Goal: Transaction & Acquisition: Purchase product/service

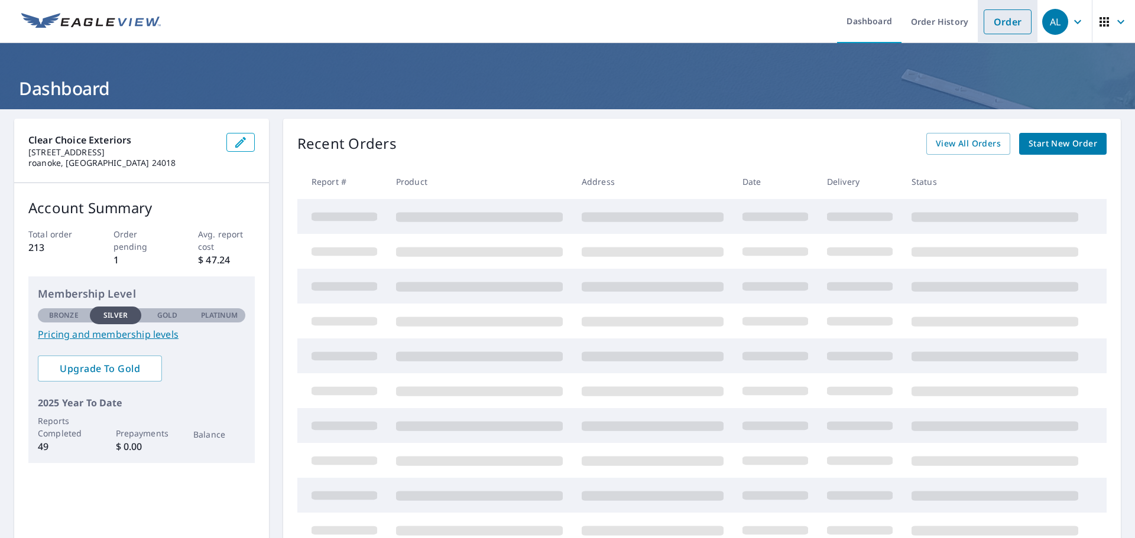
click at [1001, 27] on link "Order" at bounding box center [1007, 21] width 48 height 25
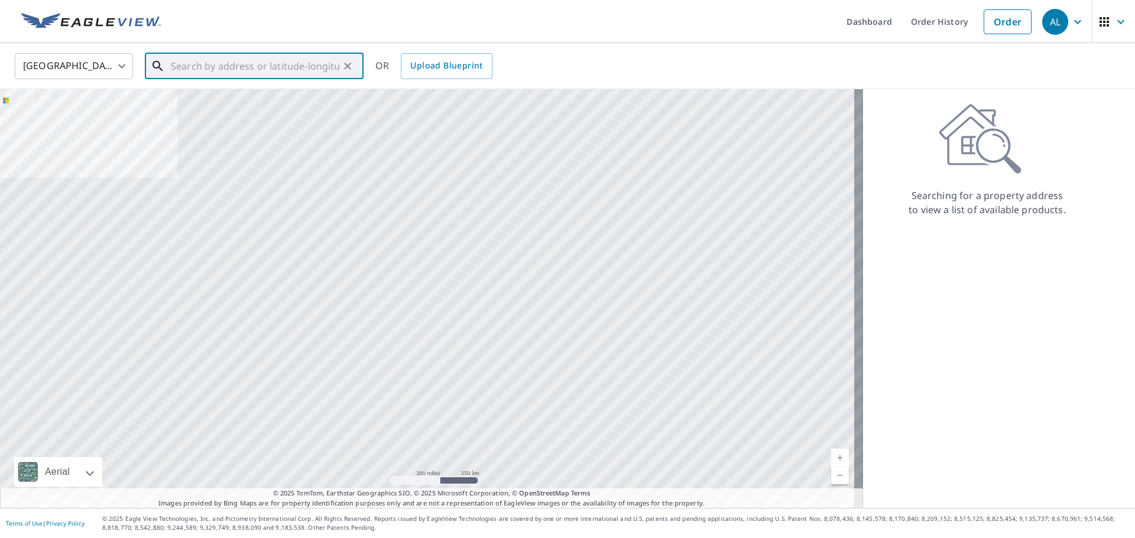
paste input "[STREET_ADDRESS]"
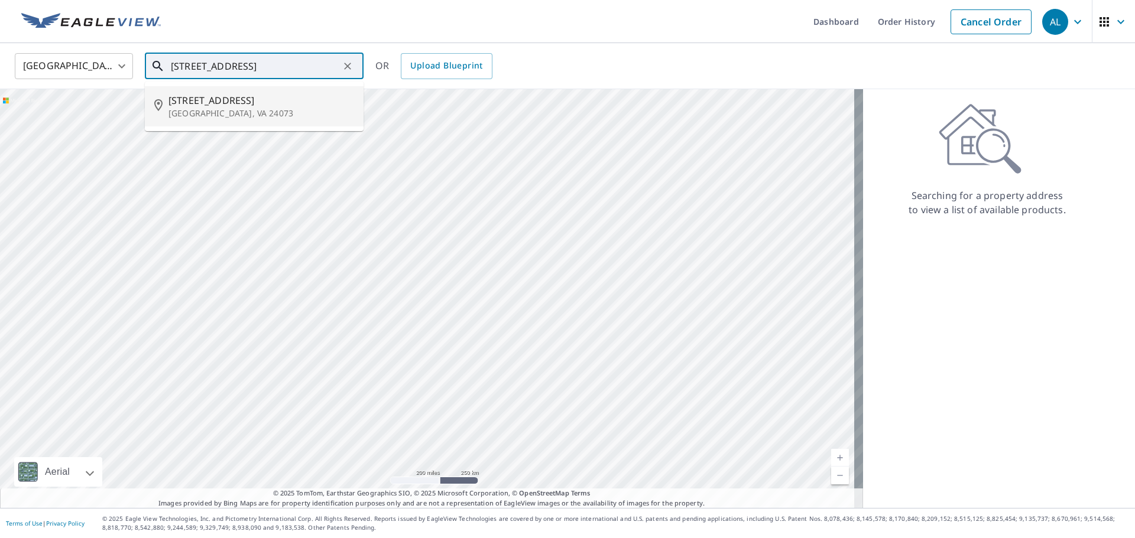
click at [240, 99] on span "[STREET_ADDRESS]" at bounding box center [261, 100] width 186 height 14
type input "[STREET_ADDRESS]"
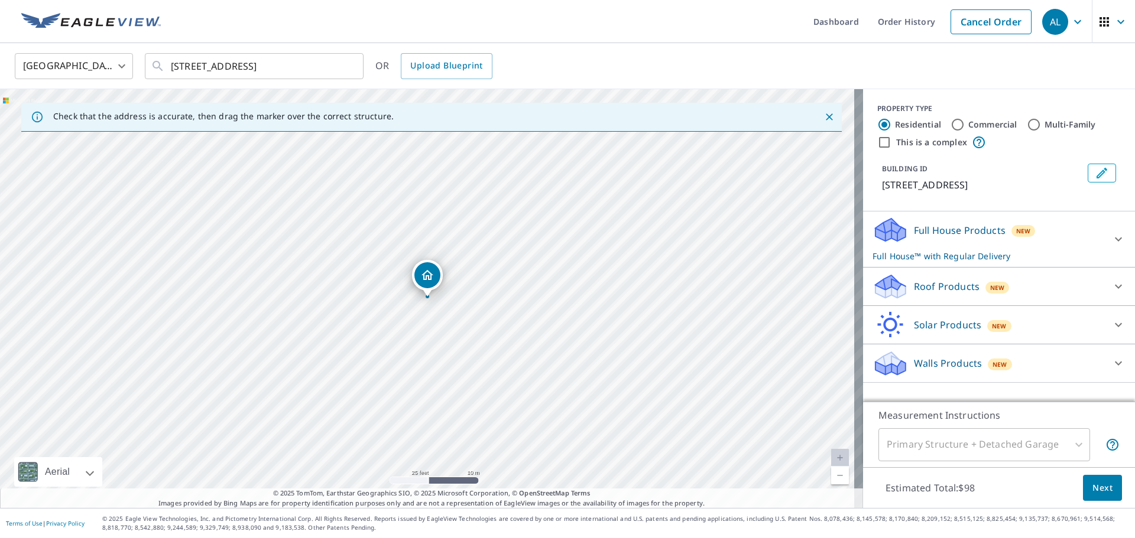
click at [948, 230] on p "Full House Products" at bounding box center [960, 230] width 92 height 14
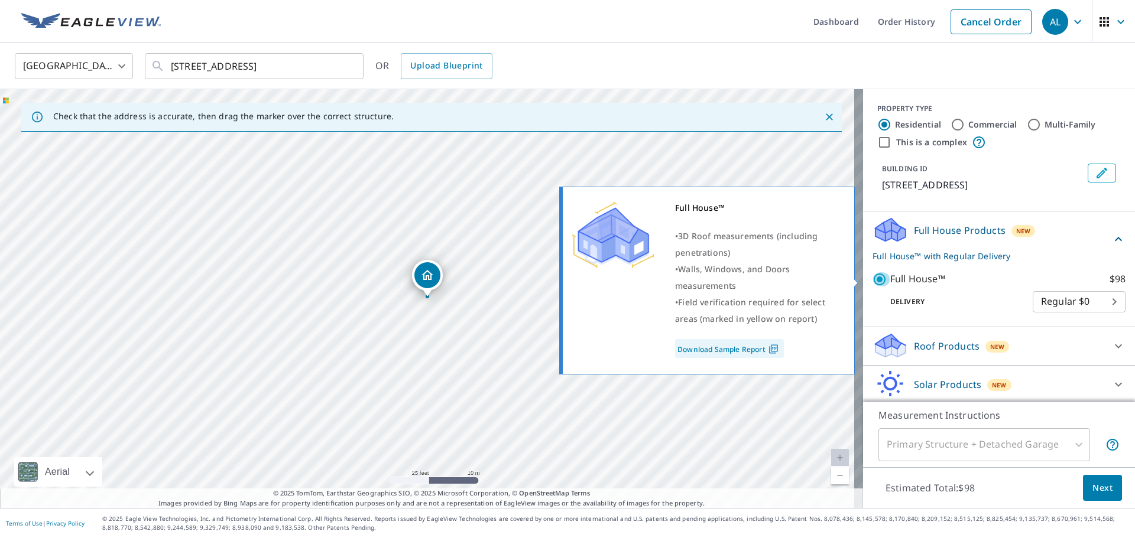
click at [872, 277] on input "Full House™ $98" at bounding box center [881, 279] width 18 height 14
checkbox input "false"
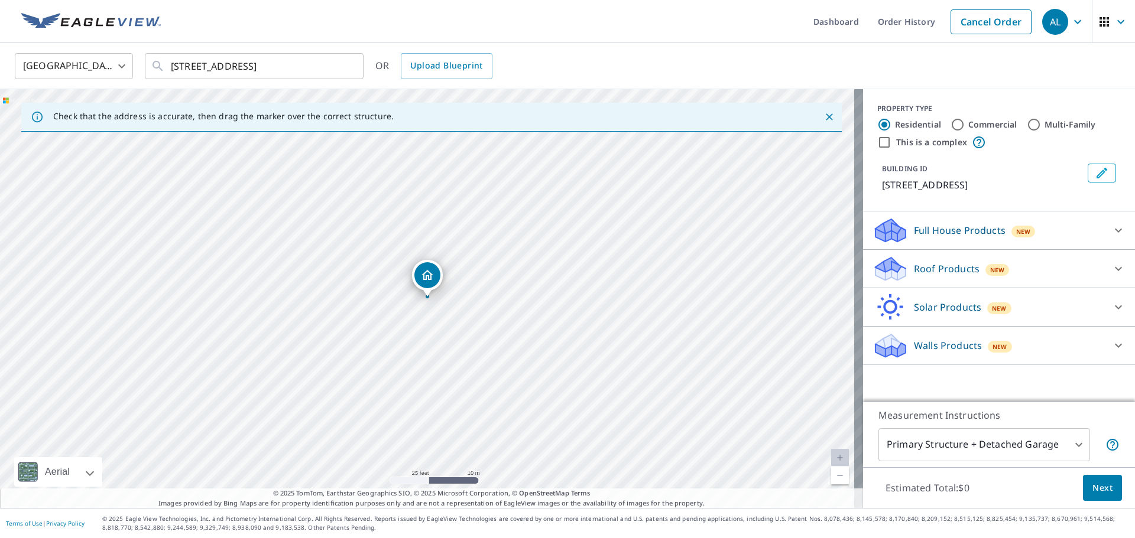
click at [957, 284] on div "Roof Products New Premium $27.5 - $81.25 QuickSquares™ $18 Gutter $13.75 Bid Pe…" at bounding box center [999, 269] width 272 height 38
click at [957, 270] on p "Roof Products" at bounding box center [947, 269] width 66 height 14
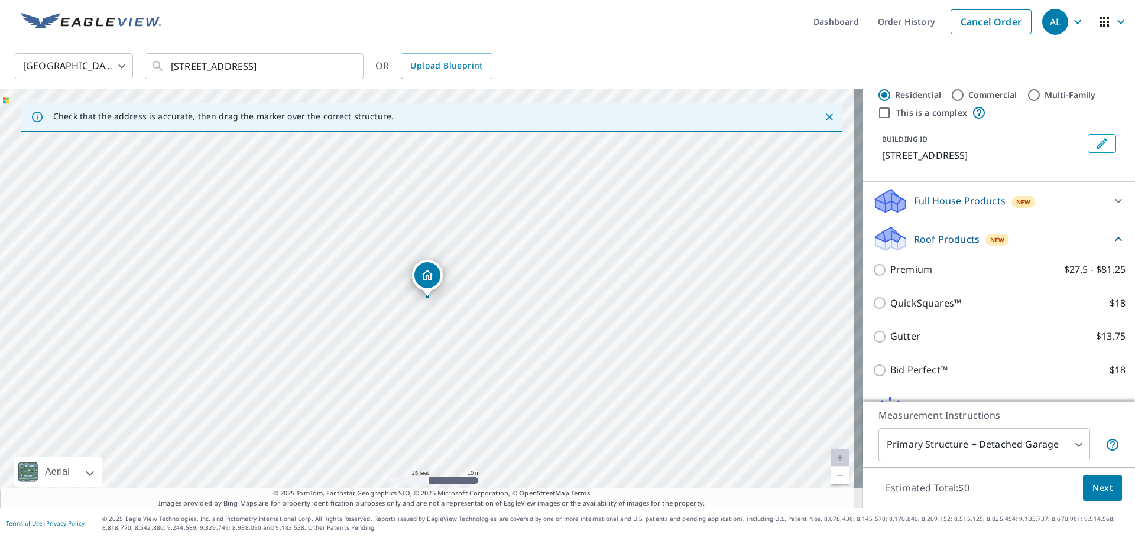
scroll to position [59, 0]
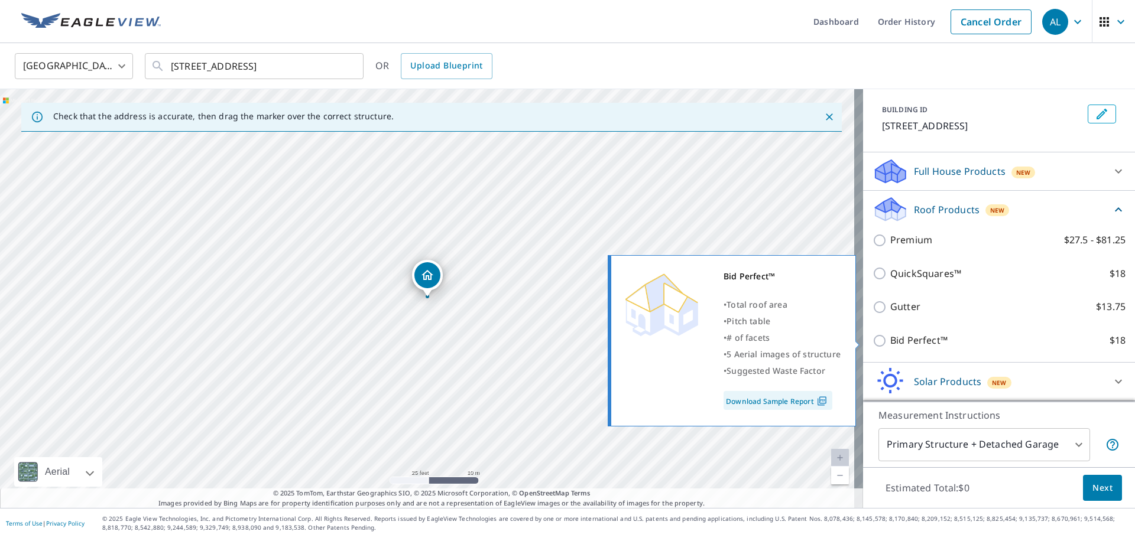
click at [872, 336] on input "Bid Perfect™ $18" at bounding box center [881, 341] width 18 height 14
checkbox input "true"
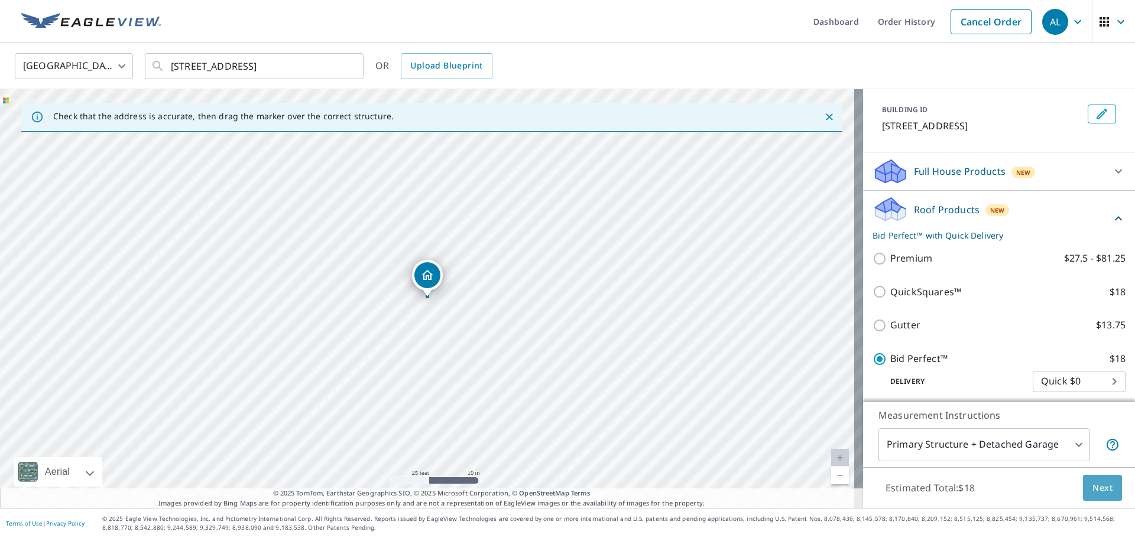
click at [1093, 489] on span "Next" at bounding box center [1102, 488] width 20 height 15
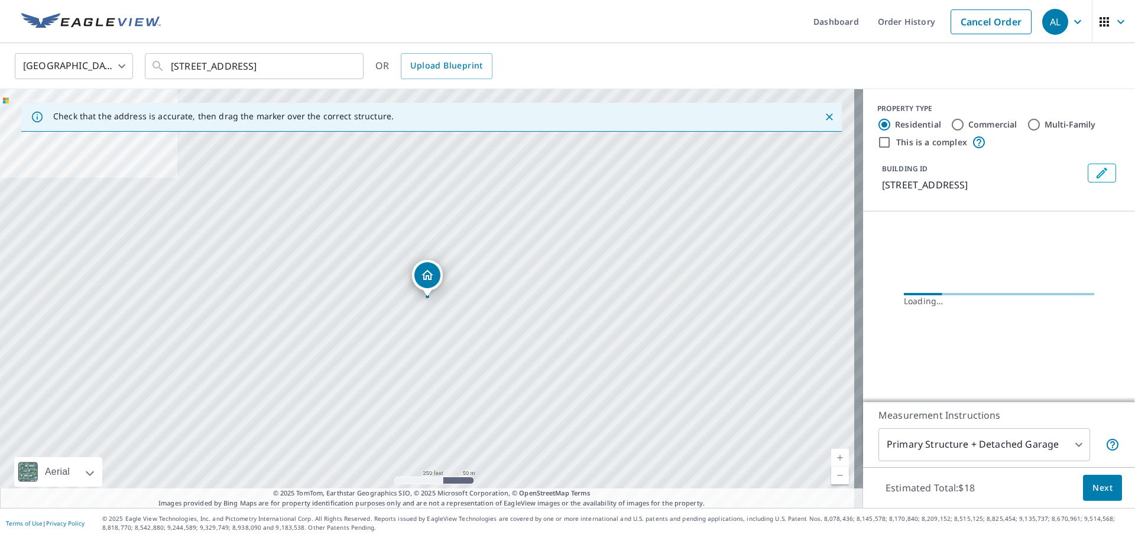
click at [994, 447] on body "AL AL Dashboard Order History Cancel Order AL [GEOGRAPHIC_DATA] [GEOGRAPHIC_DAT…" at bounding box center [567, 269] width 1135 height 538
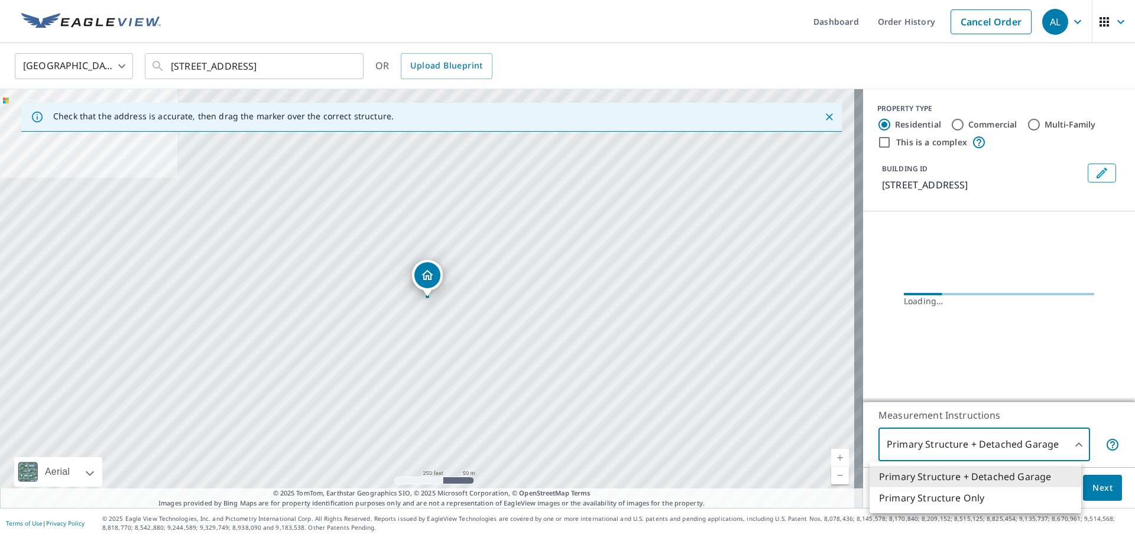
click at [954, 499] on li "Primary Structure Only" at bounding box center [975, 498] width 212 height 21
type input "2"
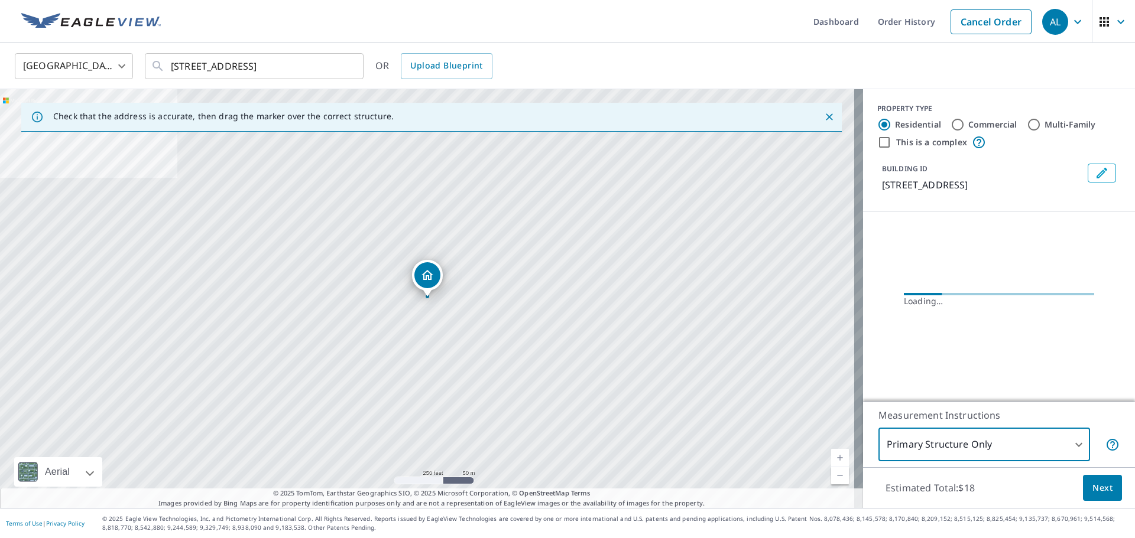
click at [1116, 485] on div "Estimated Total: $18 Next" at bounding box center [999, 487] width 272 height 41
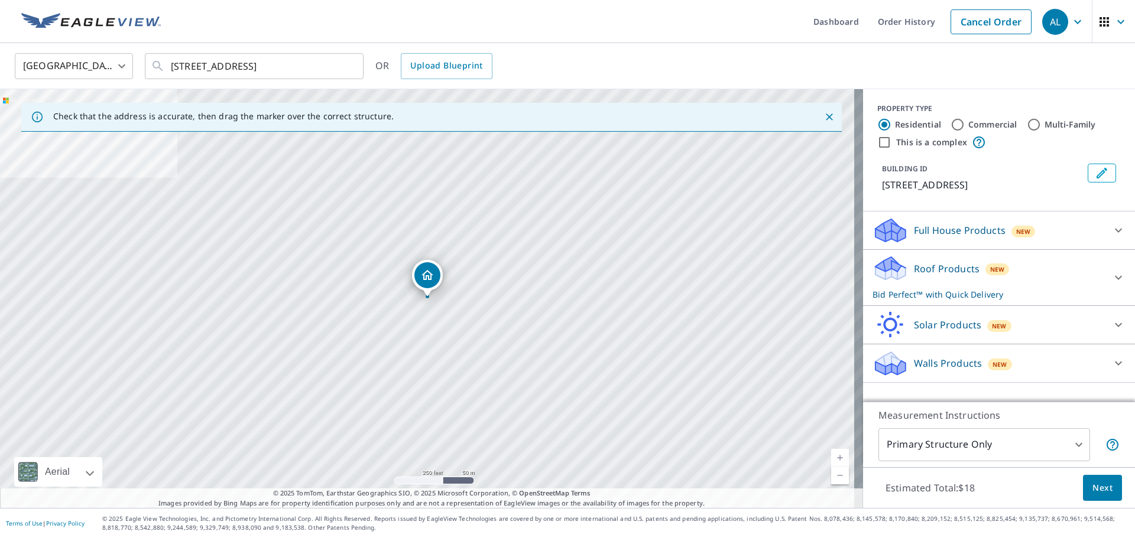
click at [1092, 489] on span "Next" at bounding box center [1102, 488] width 20 height 15
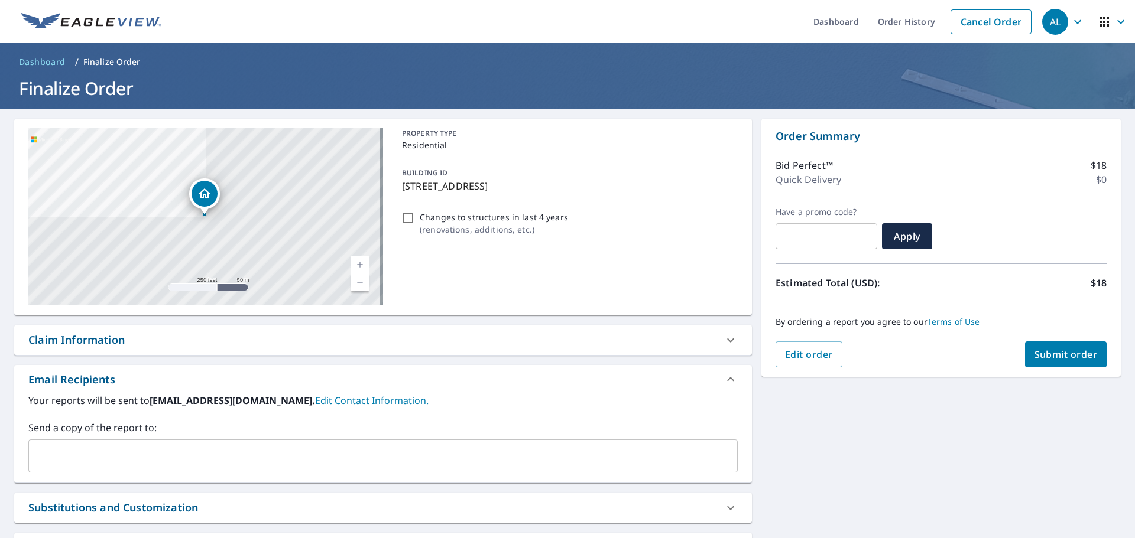
click at [327, 446] on input "text" at bounding box center [374, 456] width 681 height 22
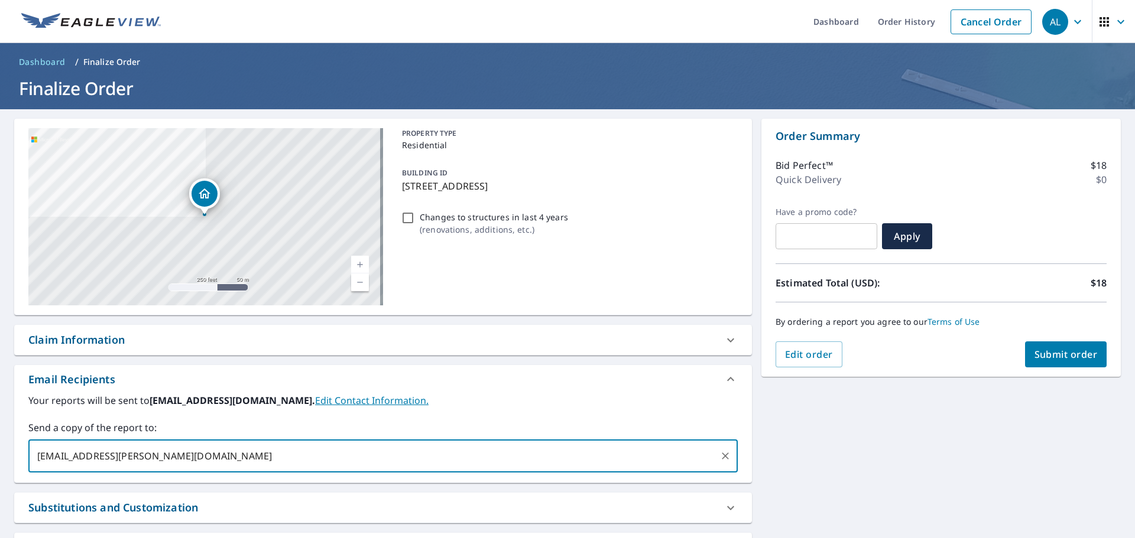
type input "[EMAIL_ADDRESS][PERSON_NAME][DOMAIN_NAME]"
click at [1053, 358] on span "Submit order" at bounding box center [1065, 354] width 63 height 13
